Goal: Task Accomplishment & Management: Use online tool/utility

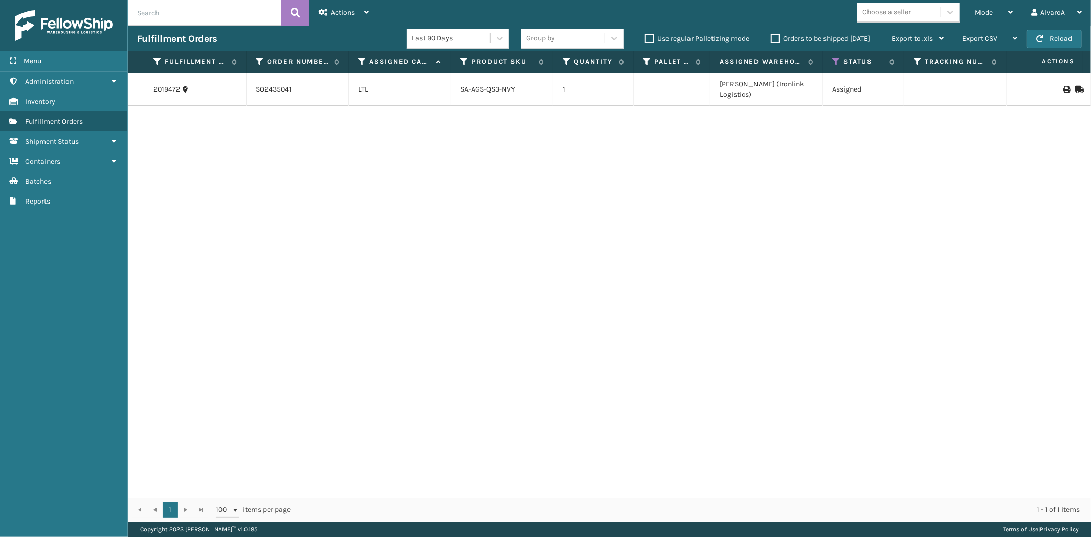
click at [773, 39] on label "Orders to be shipped [DATE]" at bounding box center [820, 38] width 99 height 9
click at [771, 39] on input "Orders to be shipped [DATE]" at bounding box center [771, 36] width 1 height 7
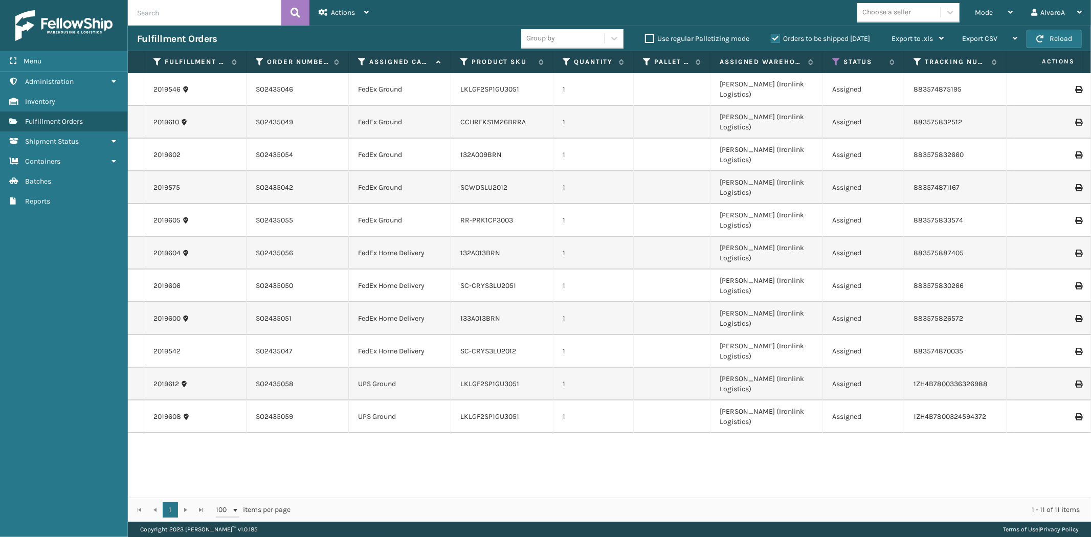
click at [773, 39] on label "Orders to be shipped [DATE]" at bounding box center [820, 38] width 99 height 9
click at [771, 39] on input "Orders to be shipped [DATE]" at bounding box center [771, 36] width 1 height 7
click at [835, 60] on icon at bounding box center [836, 61] width 8 height 9
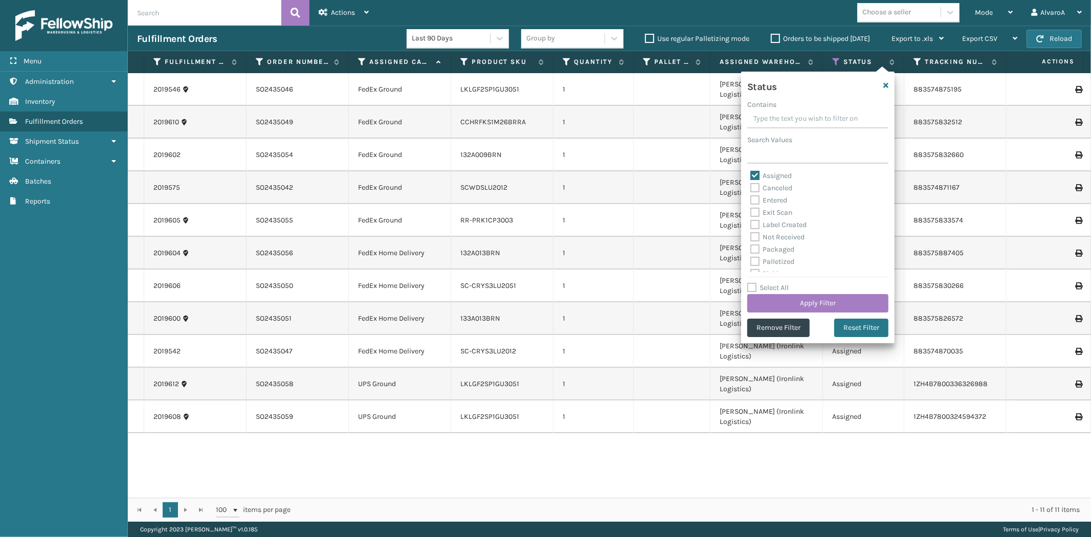
click at [762, 177] on label "Assigned" at bounding box center [770, 175] width 41 height 9
click at [751, 176] on input "Assigned" at bounding box center [750, 173] width 1 height 7
checkbox input "false"
click at [778, 207] on label "Palletized" at bounding box center [772, 204] width 44 height 9
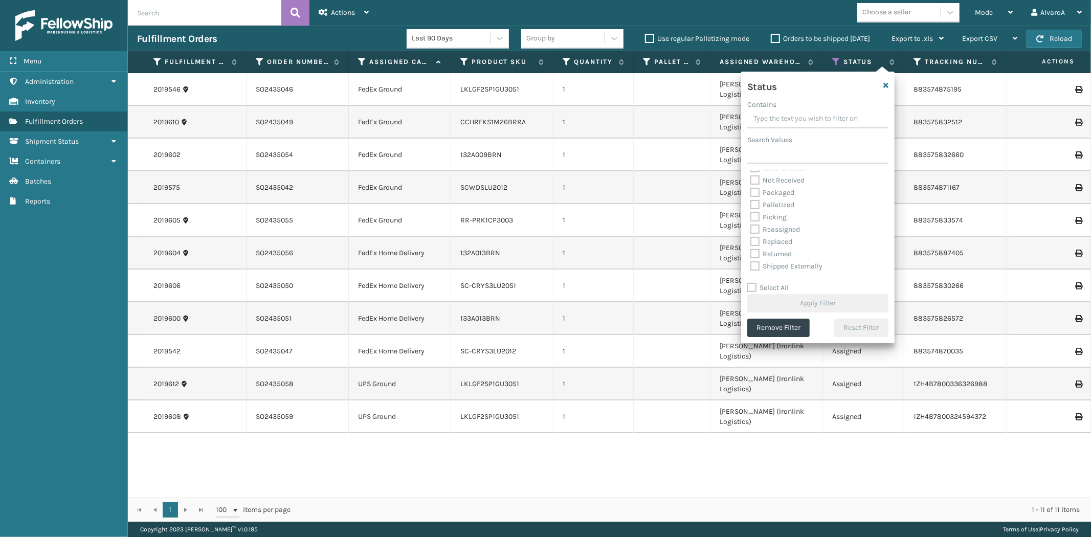
click at [751, 206] on input "Palletized" at bounding box center [750, 202] width 1 height 7
checkbox input "true"
click at [775, 222] on div "Picking" at bounding box center [817, 217] width 135 height 12
drag, startPoint x: 777, startPoint y: 213, endPoint x: 776, endPoint y: 221, distance: 8.3
click at [777, 214] on label "Picking" at bounding box center [768, 217] width 36 height 9
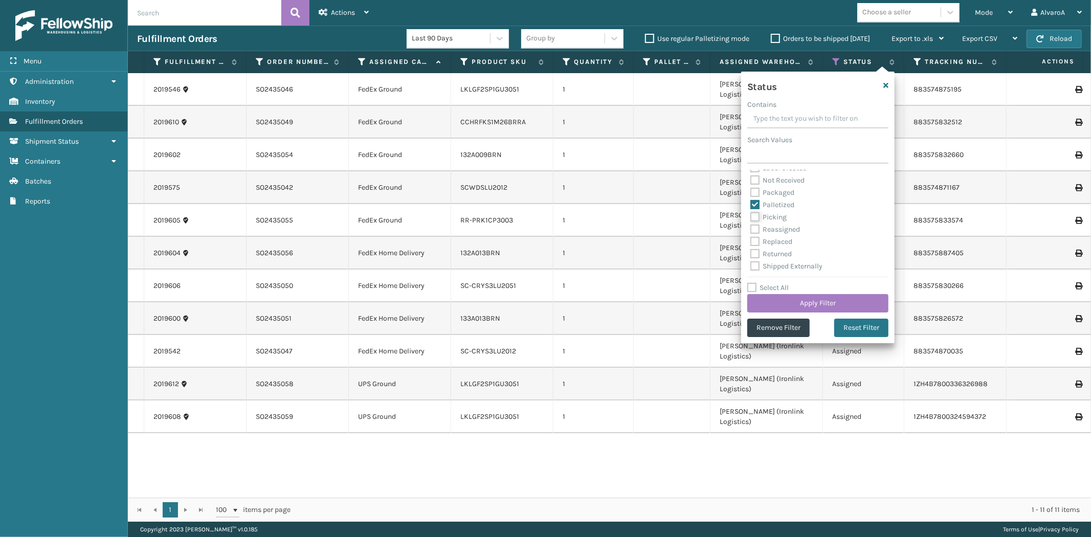
click at [751, 214] on input "Picking" at bounding box center [750, 214] width 1 height 7
checkbox input "true"
click at [777, 310] on button "Apply Filter" at bounding box center [817, 303] width 141 height 18
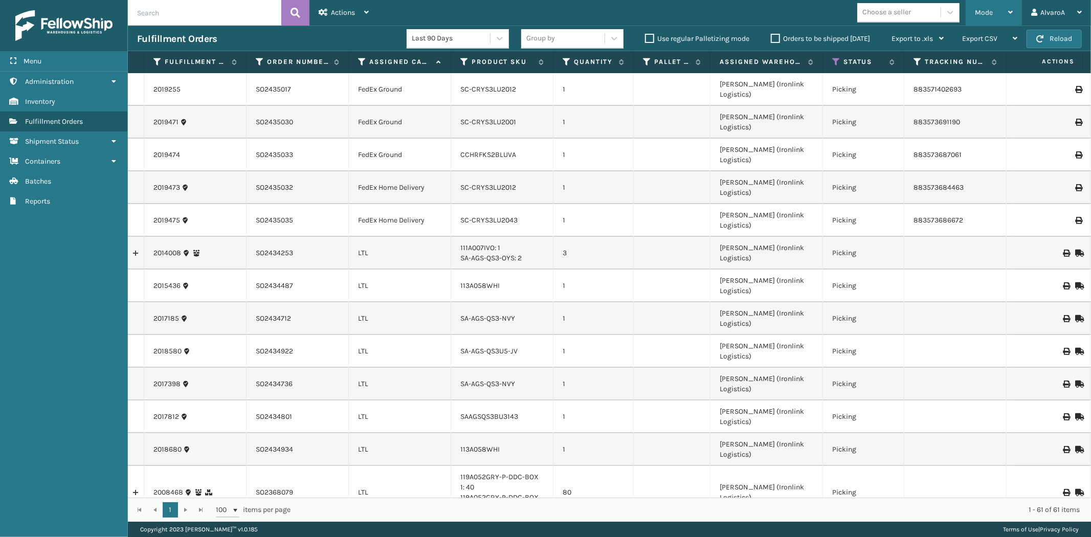
click at [994, 7] on div "Mode" at bounding box center [994, 13] width 38 height 26
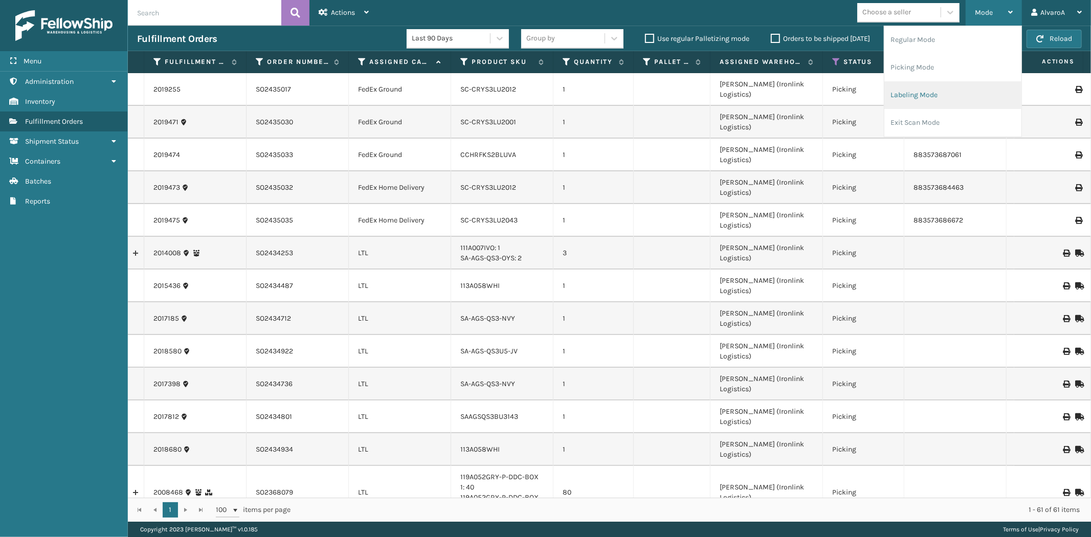
click at [919, 103] on li "Labeling Mode" at bounding box center [952, 95] width 137 height 28
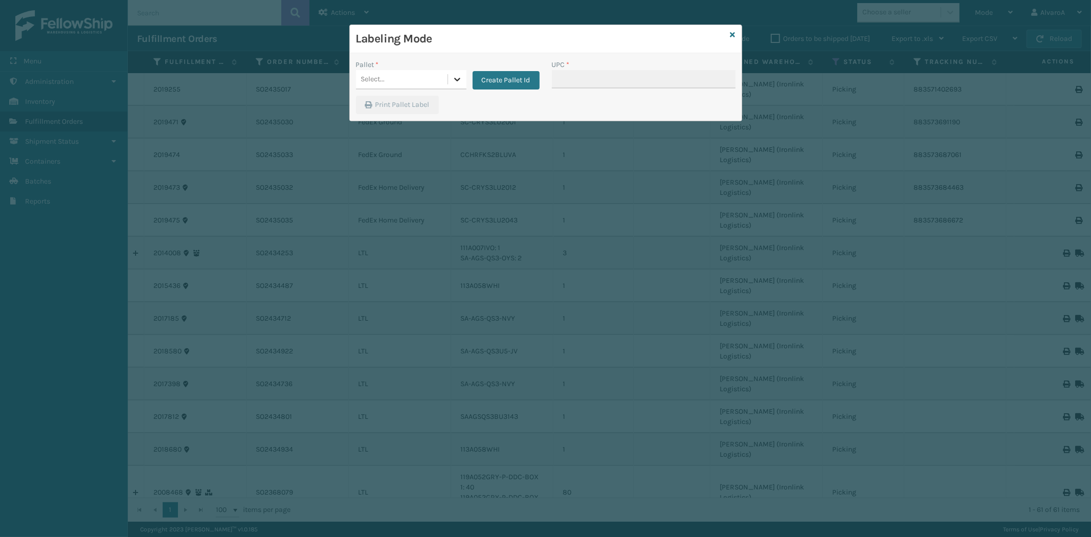
click at [448, 78] on div at bounding box center [457, 79] width 18 height 18
click at [490, 72] on button "Create Pallet Id" at bounding box center [506, 80] width 67 height 18
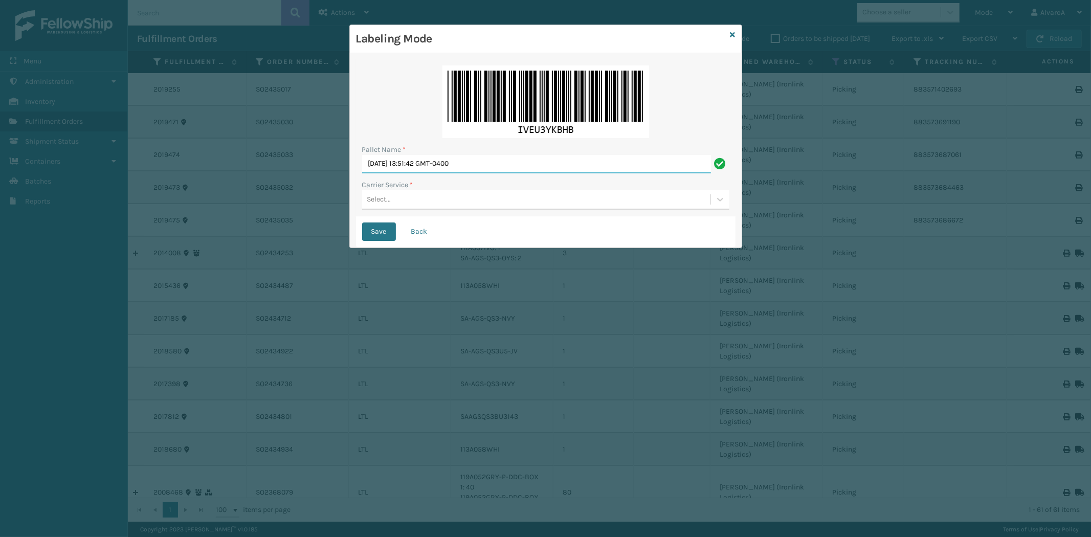
drag, startPoint x: 494, startPoint y: 157, endPoint x: 234, endPoint y: 230, distance: 269.9
click at [234, 230] on div "Labeling Mode Pallet Name * [DATE] 13:51:42 GMT-0400 Carrier Service * Select..…" at bounding box center [545, 268] width 1091 height 537
type input "l"
type input "LPN 496069 #1"
click at [397, 197] on div "Select..." at bounding box center [536, 199] width 348 height 17
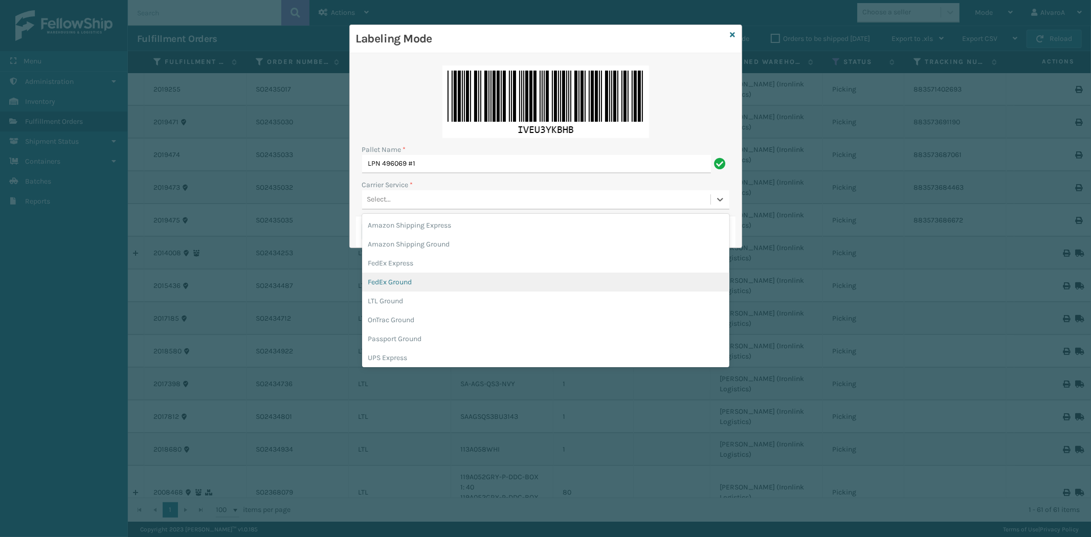
click at [394, 282] on div "FedEx Ground" at bounding box center [545, 282] width 367 height 19
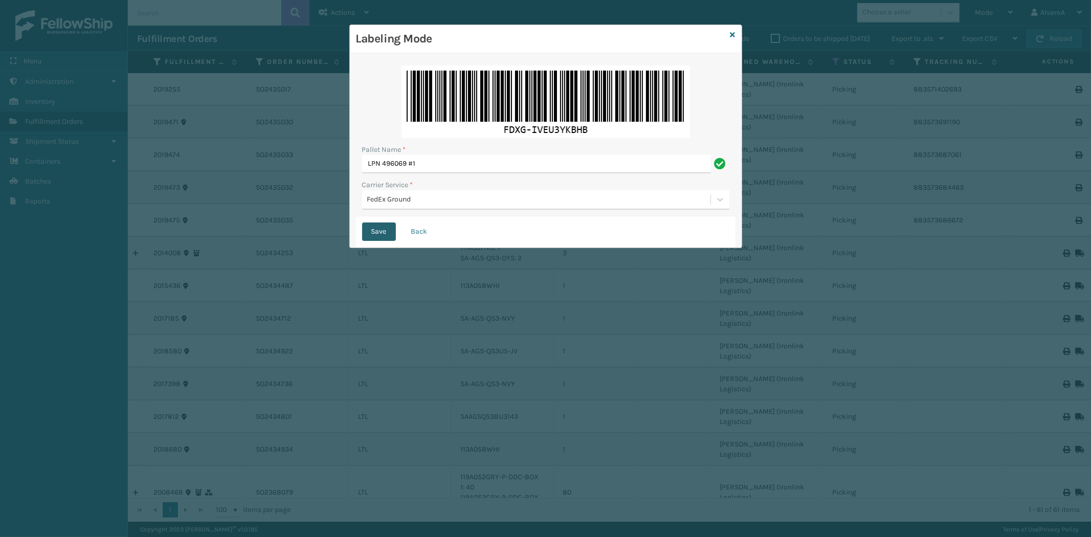
click at [379, 229] on button "Save" at bounding box center [379, 231] width 34 height 18
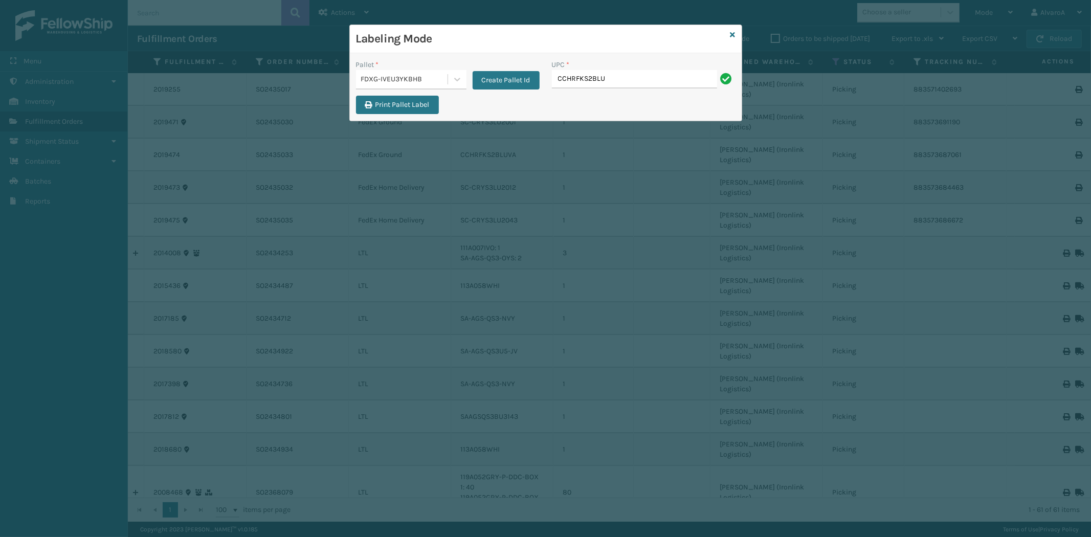
type input "CCHRFKS2BLUVA"
type input "SC-CRYS3LU2001"
type input "SC-CRYS3LU2012"
type input "SC-CRYS3LU2043"
type input "SC-CRYS3LU2012"
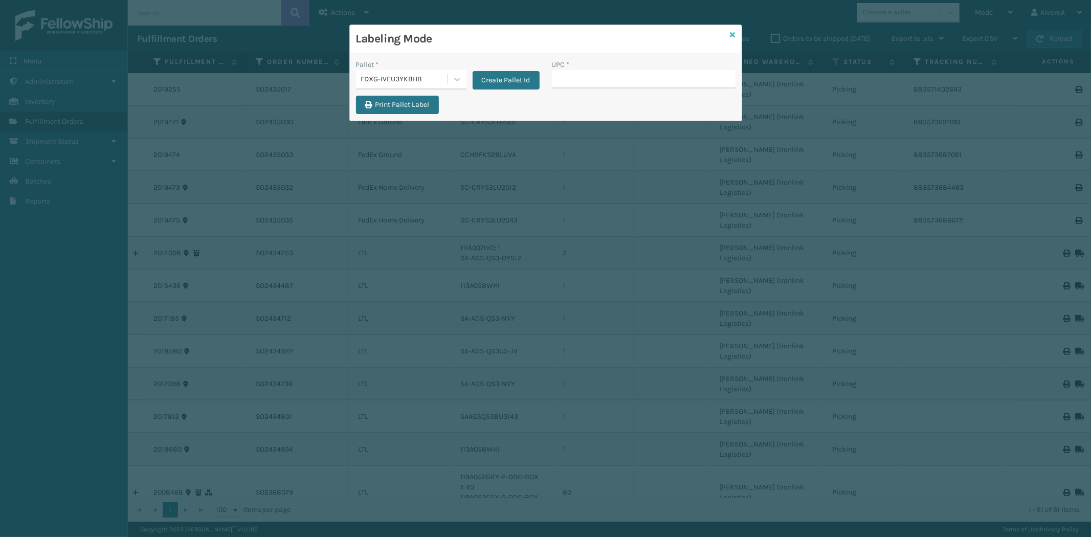
click at [733, 34] on icon at bounding box center [732, 34] width 5 height 7
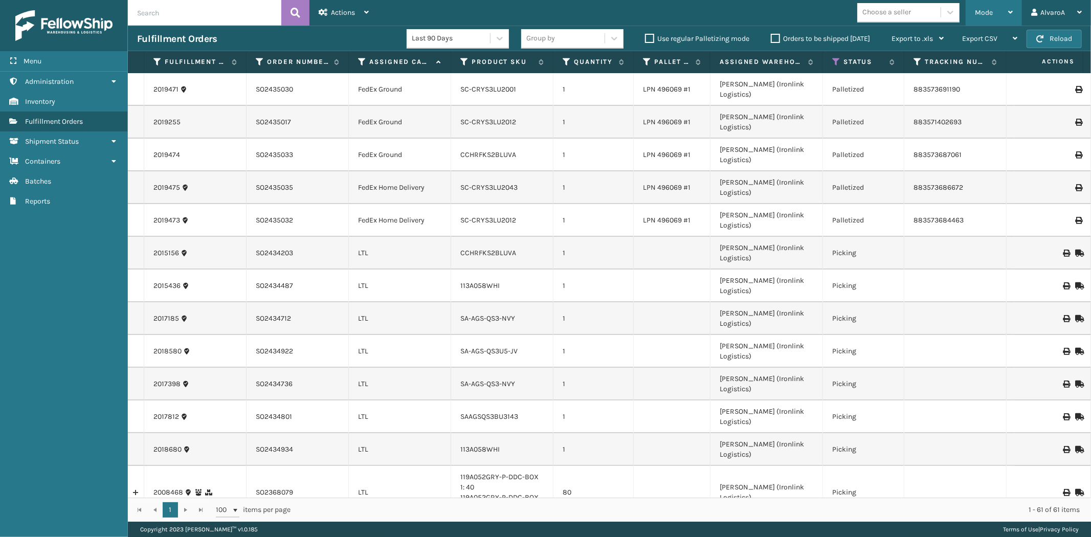
click at [996, 7] on div "Mode" at bounding box center [994, 13] width 38 height 26
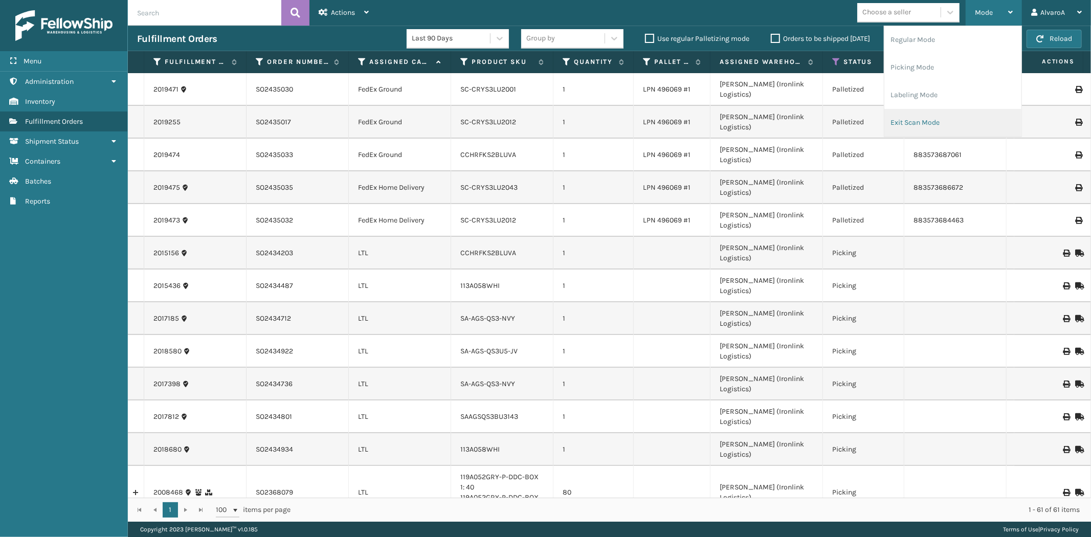
click at [916, 122] on li "Exit Scan Mode" at bounding box center [952, 123] width 137 height 28
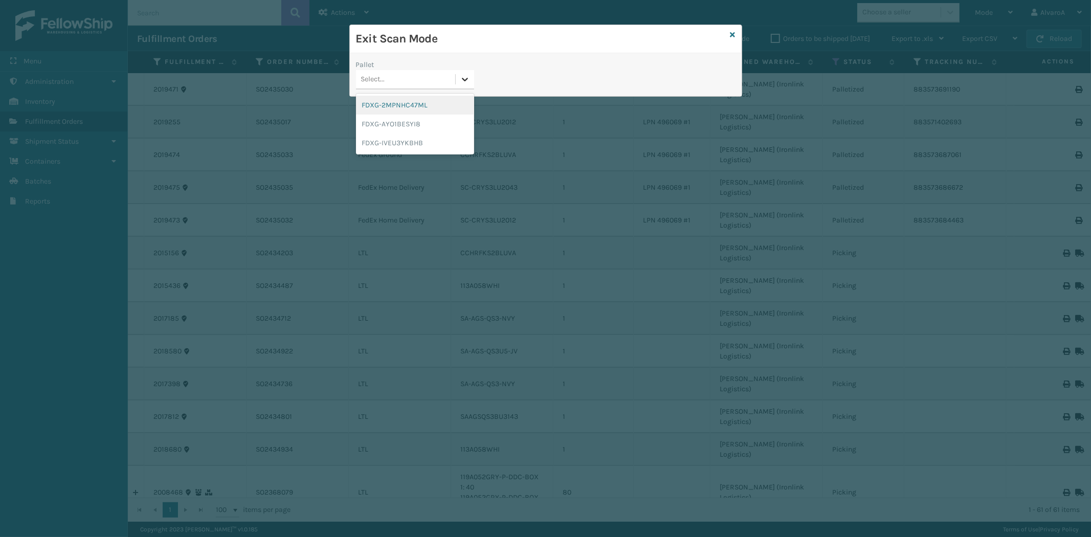
click at [456, 83] on div at bounding box center [465, 79] width 18 height 18
click at [414, 142] on div "FDXG-IVEU3YKBHB" at bounding box center [415, 142] width 118 height 19
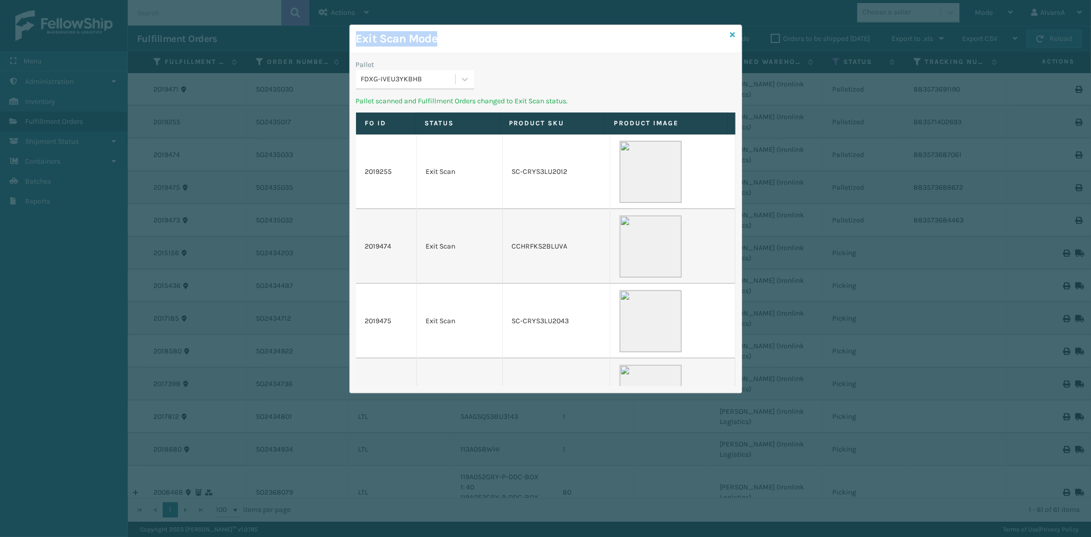
click at [730, 33] on div "Exit Scan Mode Pallet FDXG-IVEU3YKBHB Pallet scanned and Fulfillment Orders cha…" at bounding box center [545, 209] width 393 height 369
click at [730, 33] on icon at bounding box center [732, 34] width 5 height 7
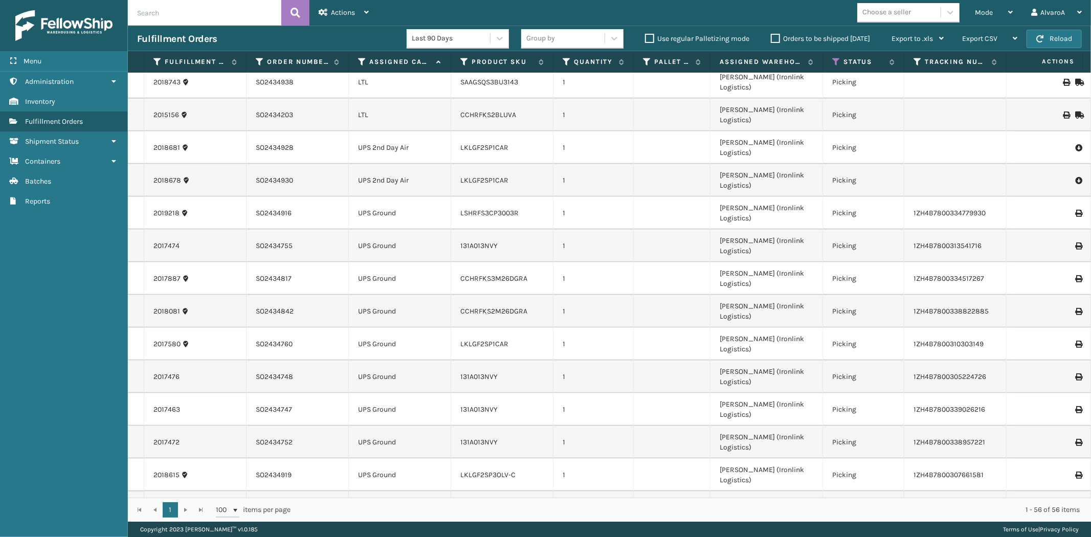
scroll to position [966, 0]
